Goal: Transaction & Acquisition: Download file/media

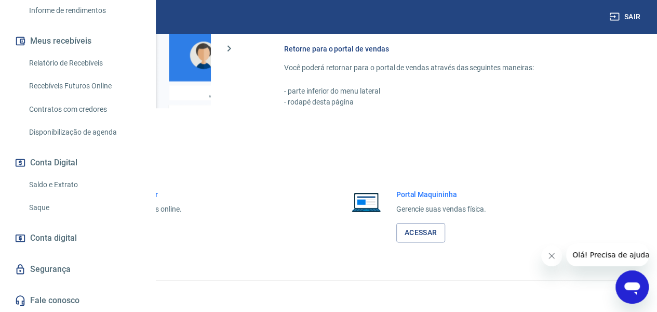
scroll to position [241, 0]
click at [58, 185] on link "Saldo e Extrato" at bounding box center [84, 184] width 118 height 21
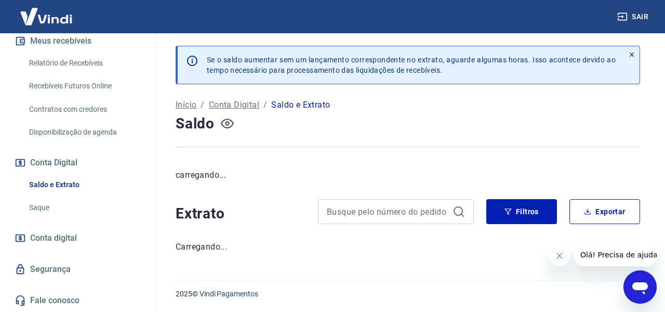
click at [225, 123] on icon "button" at bounding box center [227, 124] width 4 height 4
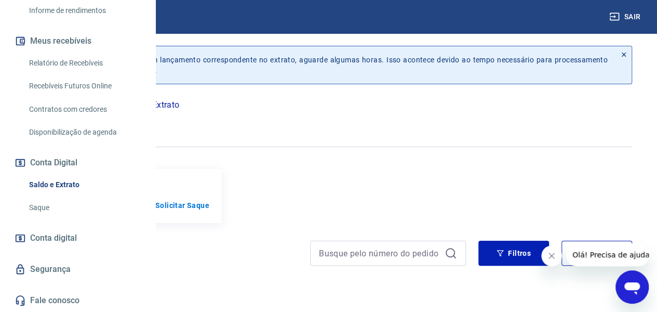
click at [83, 123] on icon "button" at bounding box center [76, 123] width 13 height 10
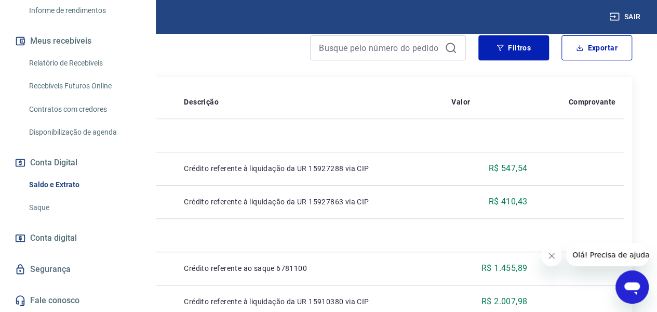
scroll to position [208, 0]
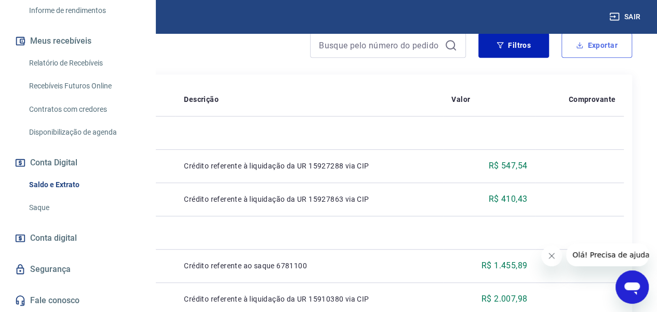
click at [546, 42] on button "Exportar" at bounding box center [596, 45] width 71 height 25
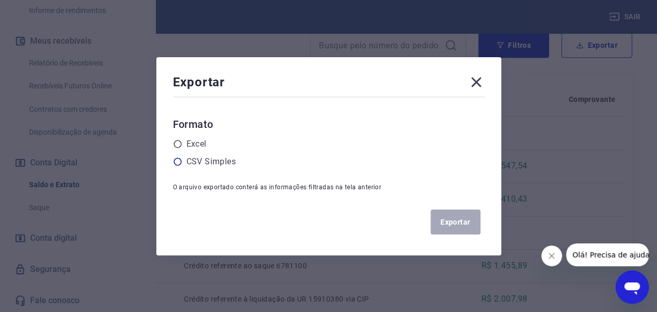
click at [200, 164] on label "CSV Simples" at bounding box center [210, 161] width 49 height 12
click at [0, 0] on input "radio" at bounding box center [0, 0] width 0 height 0
drag, startPoint x: 480, startPoint y: 85, endPoint x: 499, endPoint y: 66, distance: 26.5
click at [480, 85] on icon at bounding box center [476, 82] width 17 height 17
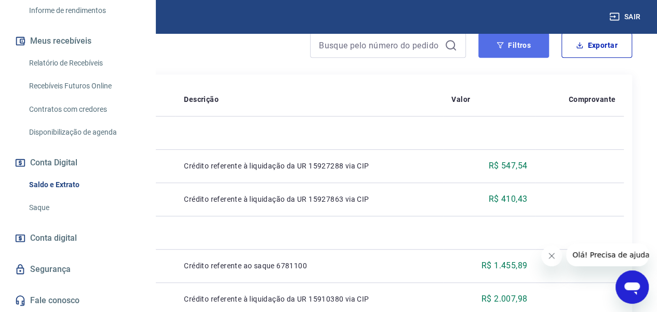
click at [512, 46] on button "Filtros" at bounding box center [513, 45] width 71 height 25
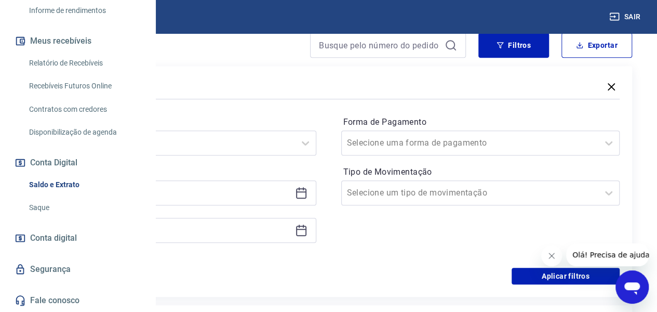
click at [307, 192] on icon at bounding box center [301, 192] width 12 height 12
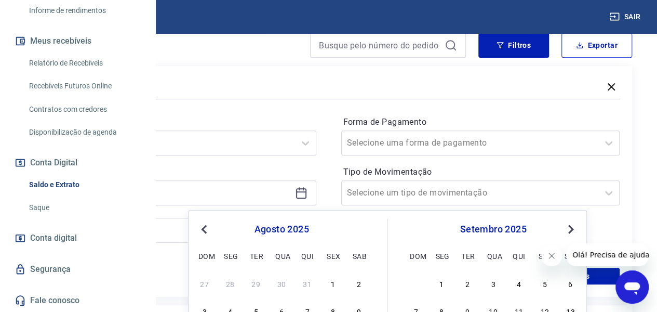
click at [334, 249] on div "1" at bounding box center [333, 283] width 12 height 12
type input "[DATE]"
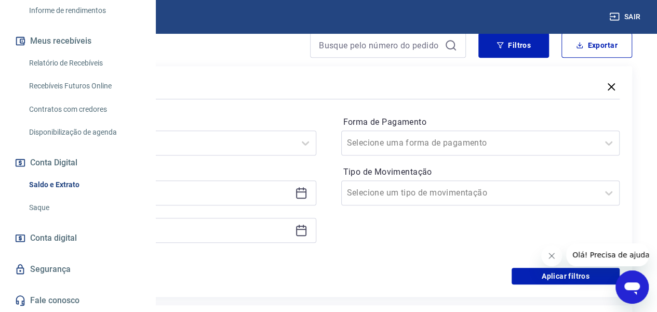
scroll to position [312, 0]
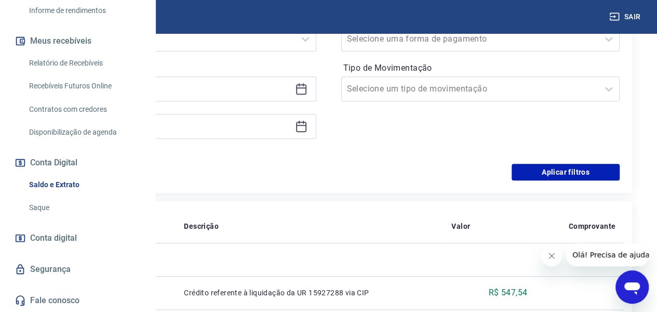
click at [306, 125] on icon at bounding box center [301, 125] width 10 height 1
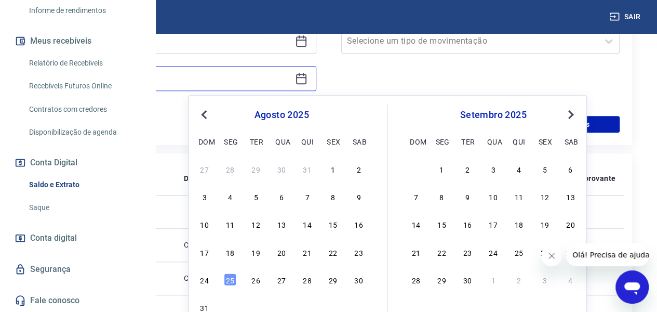
scroll to position [450, 0]
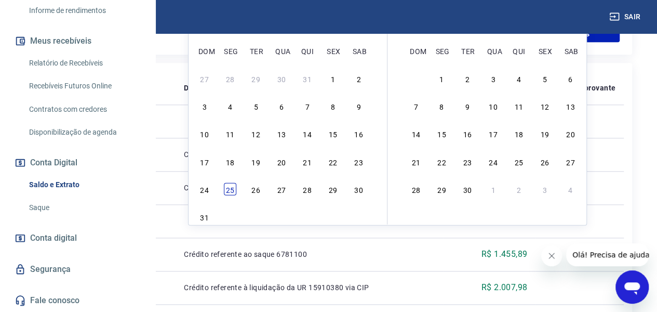
click at [226, 192] on div "25" at bounding box center [230, 188] width 12 height 12
type input "[DATE]"
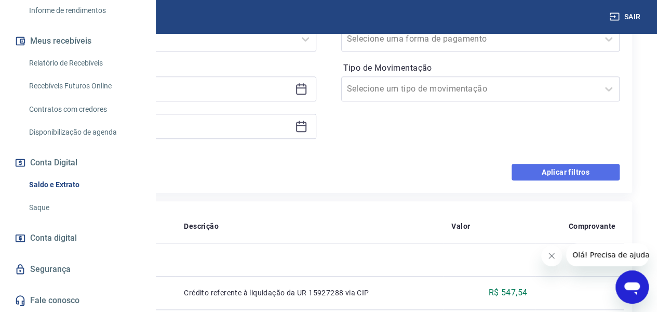
click at [546, 172] on button "Aplicar filtros" at bounding box center [566, 172] width 108 height 17
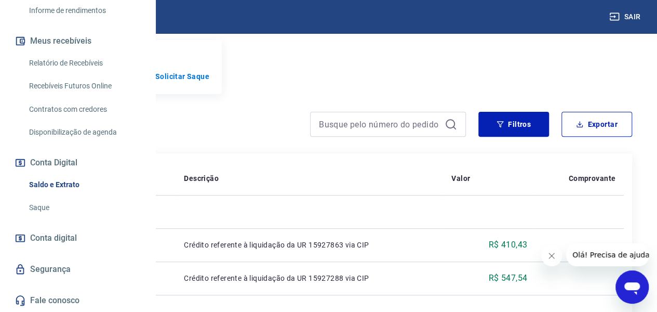
scroll to position [34, 0]
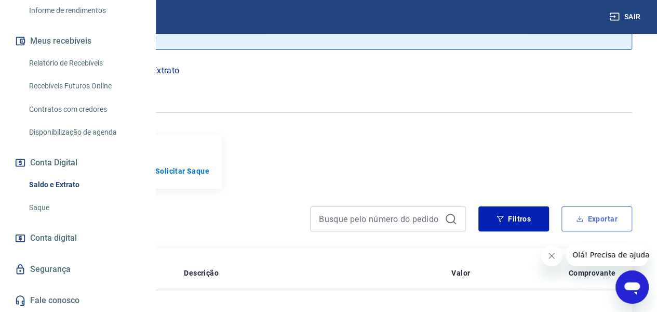
click at [546, 215] on button "Exportar" at bounding box center [596, 218] width 71 height 25
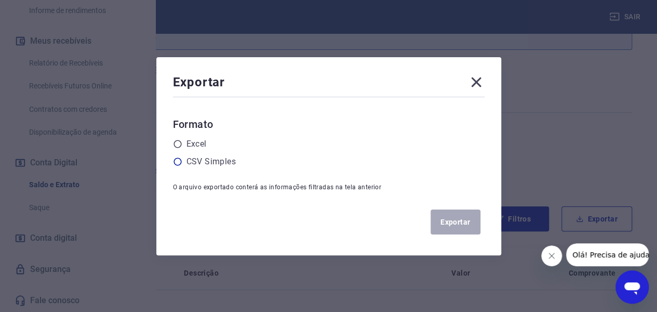
click at [180, 159] on icon at bounding box center [177, 161] width 9 height 9
click at [0, 0] on input "radio" at bounding box center [0, 0] width 0 height 0
click at [457, 222] on button "Exportar" at bounding box center [456, 221] width 50 height 25
